Goal: Information Seeking & Learning: Learn about a topic

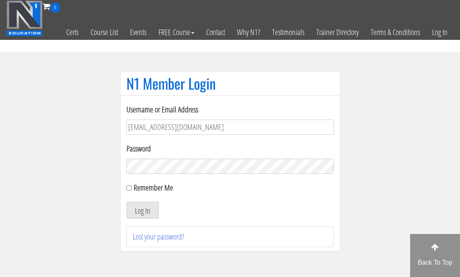
click at [142, 214] on button "Log In" at bounding box center [143, 210] width 32 height 17
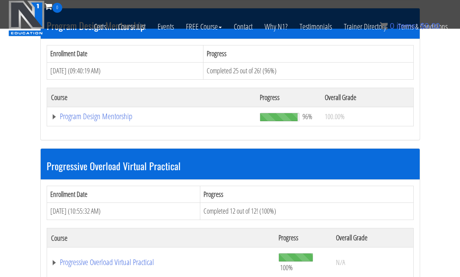
scroll to position [858, 0]
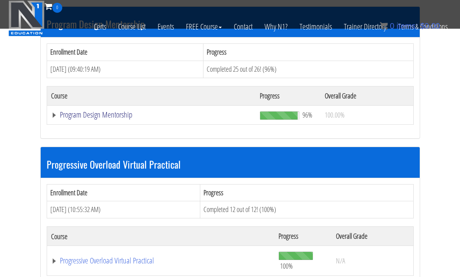
click at [112, 112] on link "Program Design Mentorship" at bounding box center [151, 115] width 201 height 8
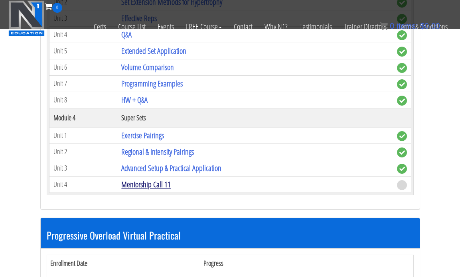
scroll to position [1297, 0]
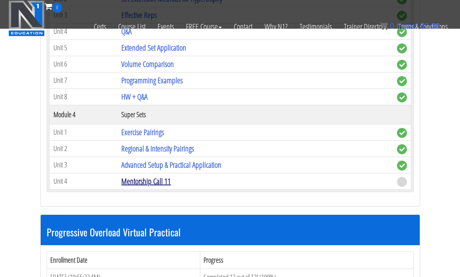
click at [152, 180] on link "Mentorship Call 11" at bounding box center [145, 181] width 49 height 11
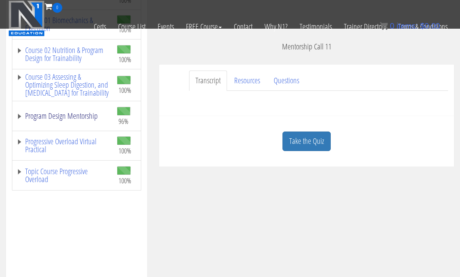
scroll to position [195, 0]
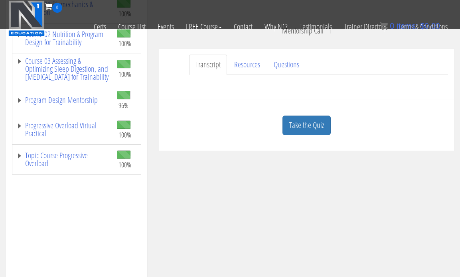
click at [64, 113] on td "Program Design Mentorship" at bounding box center [62, 100] width 101 height 30
click at [65, 104] on link "Program Design Mentorship" at bounding box center [62, 100] width 93 height 8
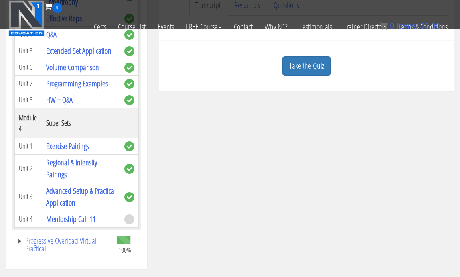
scroll to position [508, 0]
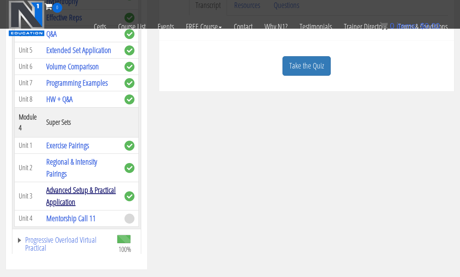
click at [94, 202] on link "Advanced Setup & Practical Application" at bounding box center [80, 196] width 69 height 23
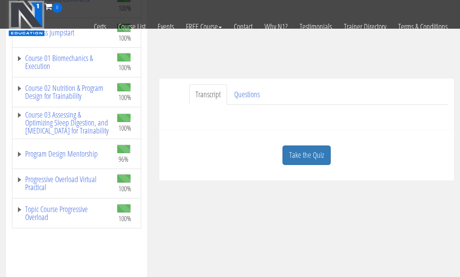
scroll to position [158, 0]
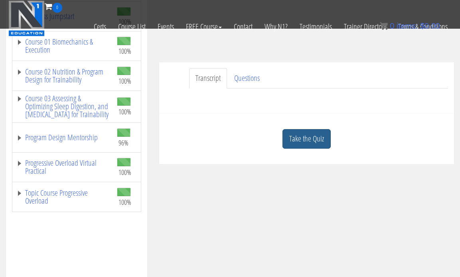
click at [292, 140] on link "Take the Quiz" at bounding box center [307, 139] width 48 height 20
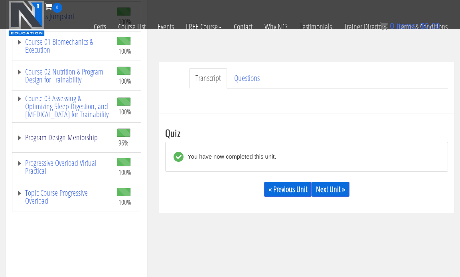
click at [72, 142] on link "Program Design Mentorship" at bounding box center [62, 138] width 93 height 8
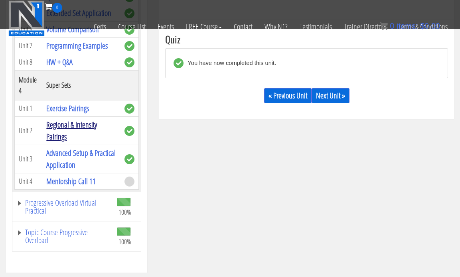
scroll to position [559, 0]
